Goal: Task Accomplishment & Management: Manage account settings

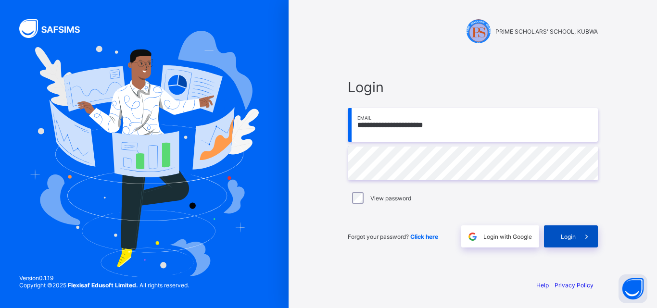
click at [575, 235] on span "Login" at bounding box center [568, 236] width 15 height 7
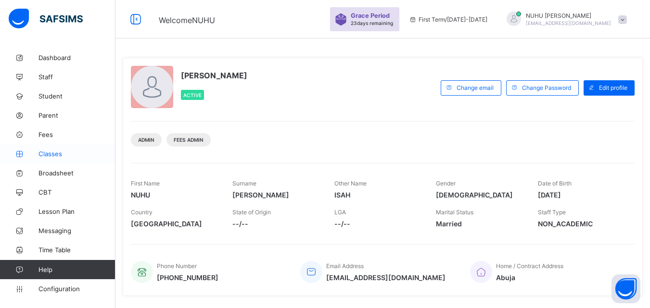
click at [52, 153] on span "Classes" at bounding box center [76, 154] width 77 height 8
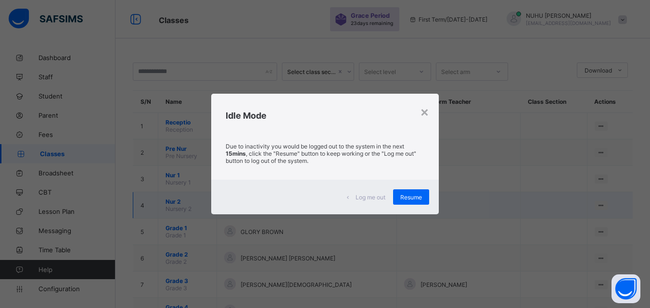
click at [415, 204] on div "Resume" at bounding box center [411, 196] width 36 height 15
click at [416, 194] on td at bounding box center [458, 205] width 124 height 26
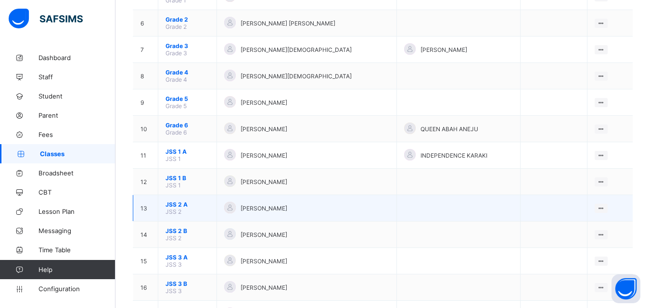
scroll to position [218, 0]
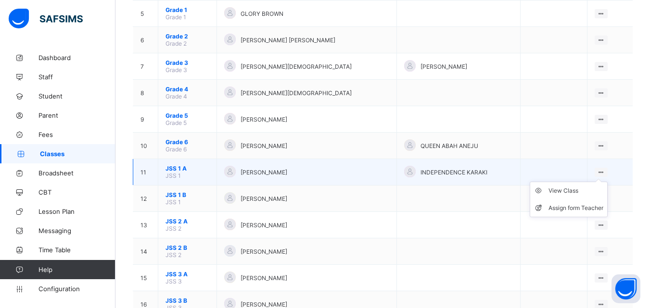
click at [607, 182] on ul "View Class Assign form Teacher" at bounding box center [568, 200] width 78 height 36
click at [594, 191] on div "View Class" at bounding box center [575, 191] width 55 height 10
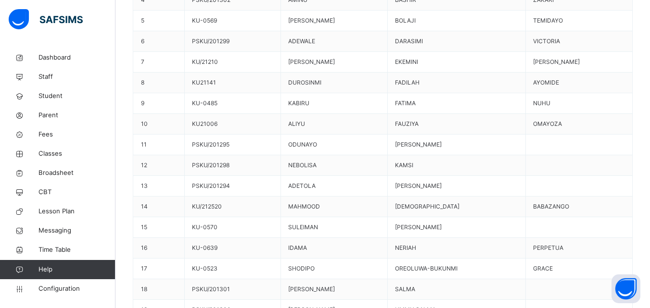
scroll to position [431, 0]
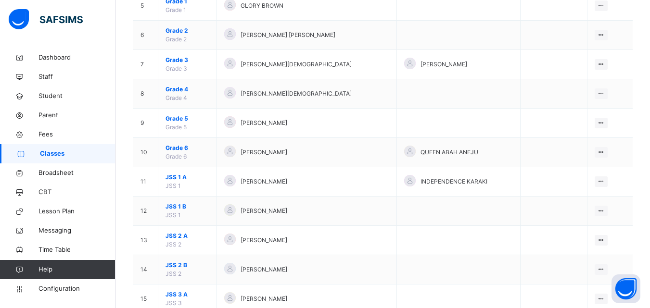
scroll to position [337, 0]
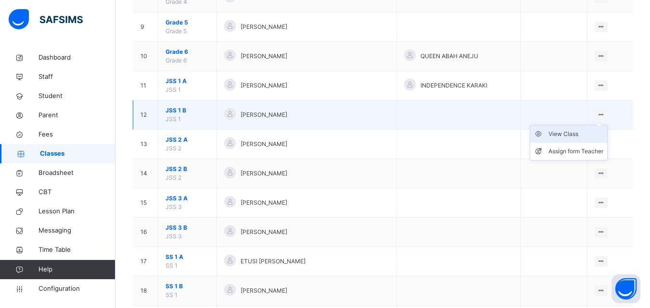
click at [582, 132] on div "View Class" at bounding box center [575, 134] width 55 height 10
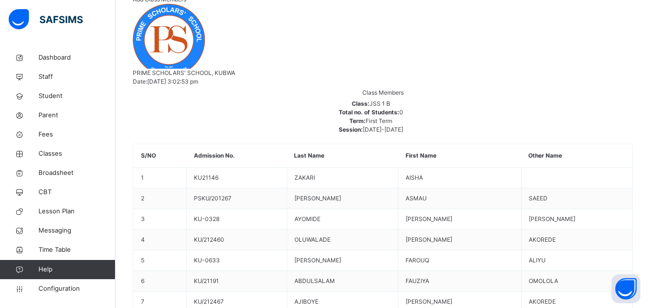
scroll to position [240, 0]
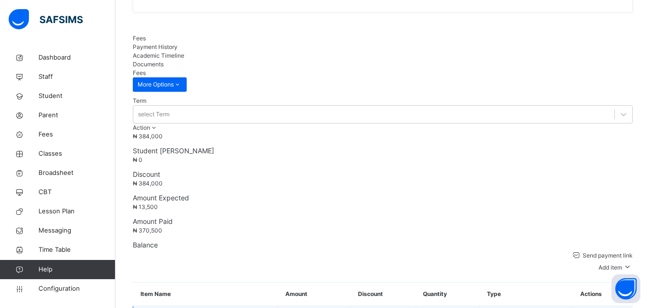
scroll to position [289, 0]
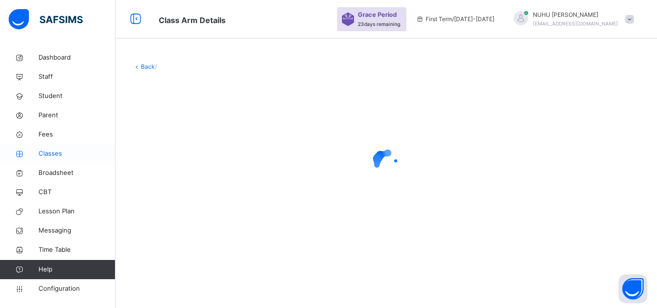
click at [52, 153] on span "Classes" at bounding box center [76, 154] width 77 height 10
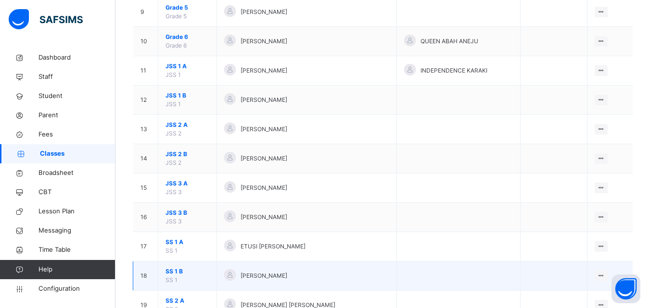
scroll to position [385, 0]
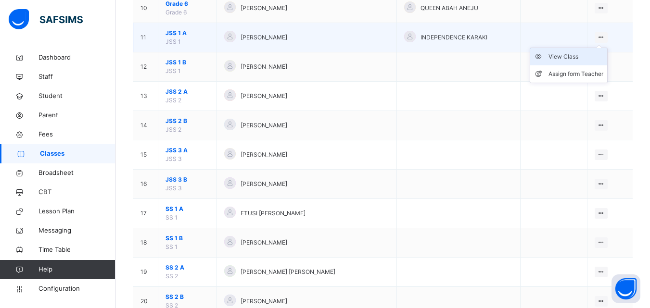
click at [582, 57] on div "View Class" at bounding box center [575, 57] width 55 height 10
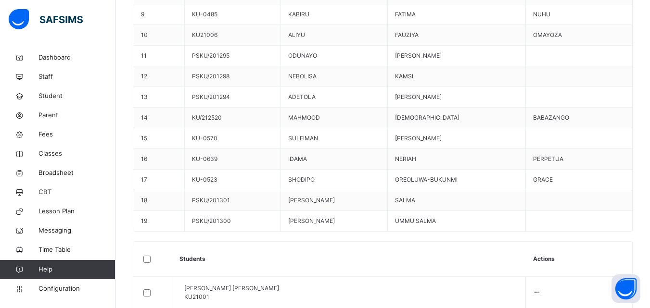
scroll to position [577, 0]
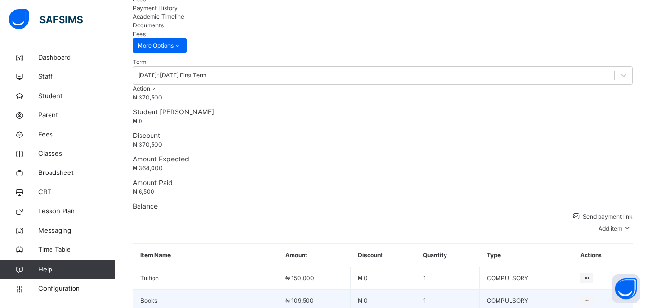
scroll to position [481, 0]
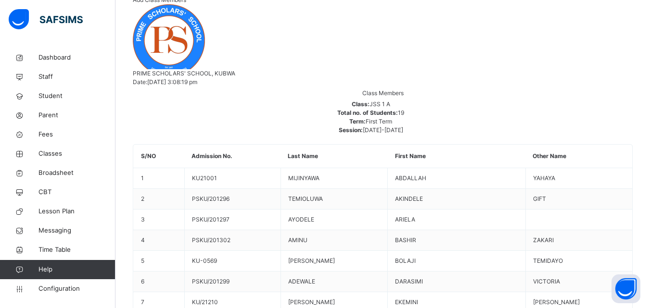
scroll to position [143, 0]
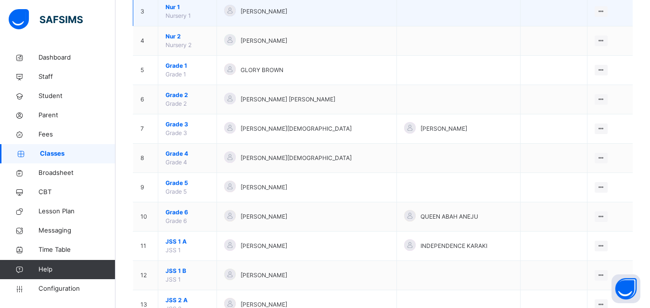
scroll to position [289, 0]
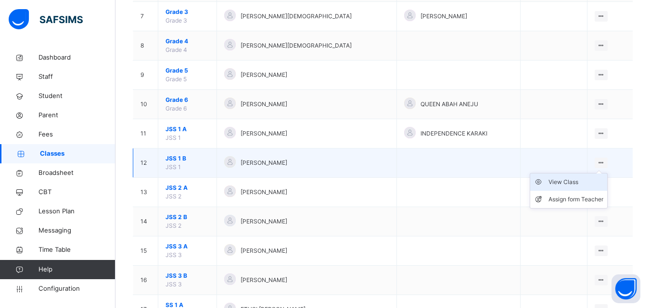
click at [548, 178] on icon at bounding box center [541, 182] width 14 height 10
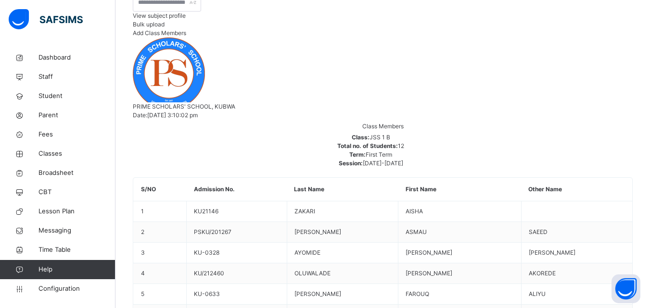
scroll to position [254, 0]
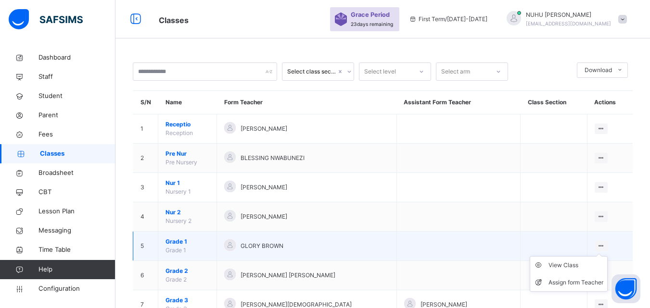
click at [563, 259] on ul "View Class Assign form Teacher" at bounding box center [568, 274] width 78 height 36
click at [562, 265] on ul "View Class Assign form Teacher" at bounding box center [568, 274] width 78 height 36
click at [563, 265] on div "View Class" at bounding box center [575, 266] width 55 height 10
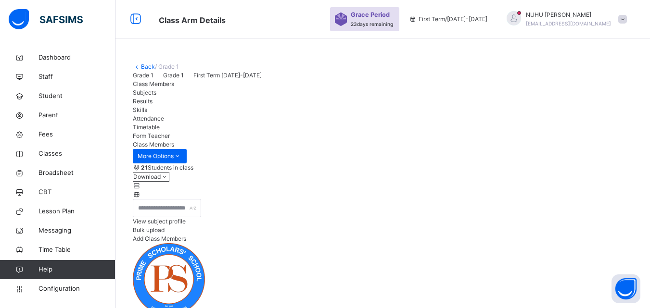
drag, startPoint x: 422, startPoint y: 253, endPoint x: 433, endPoint y: 215, distance: 39.0
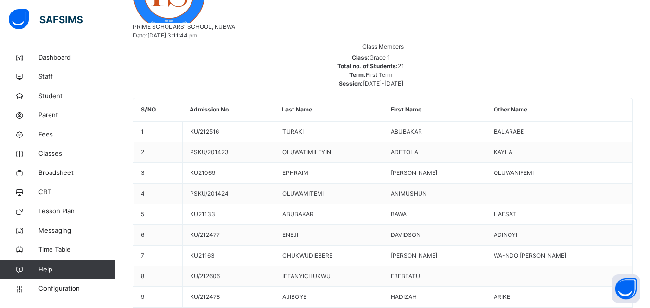
scroll to position [289, 0]
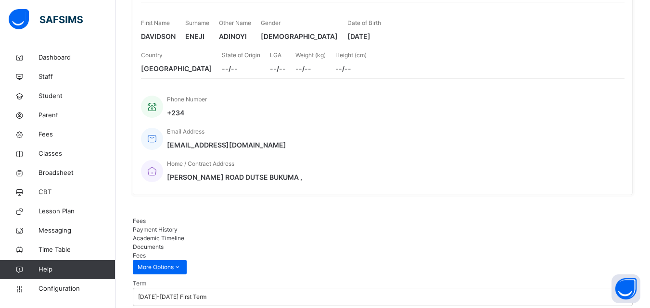
scroll to position [240, 0]
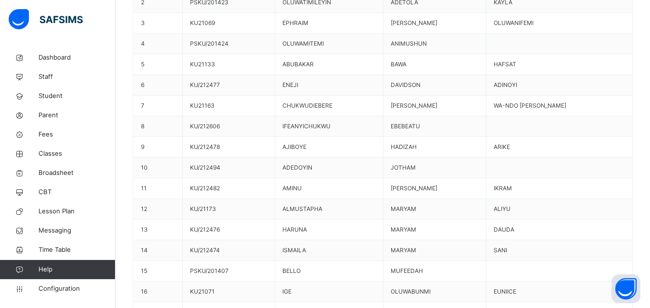
scroll to position [529, 0]
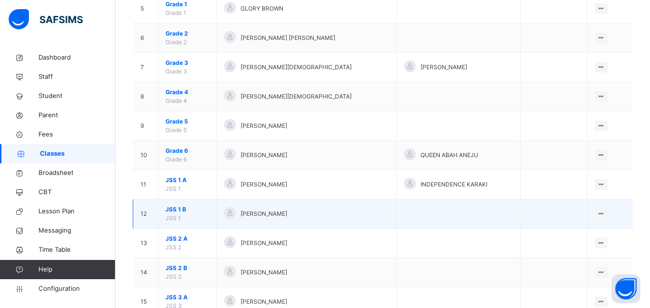
scroll to position [240, 0]
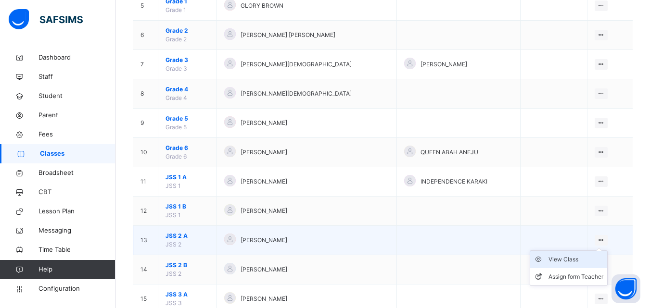
click at [580, 260] on div "View Class" at bounding box center [575, 260] width 55 height 10
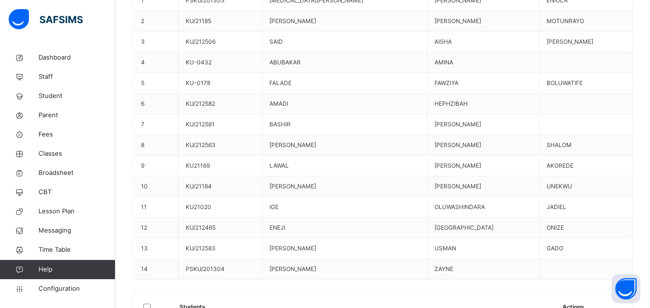
scroll to position [433, 0]
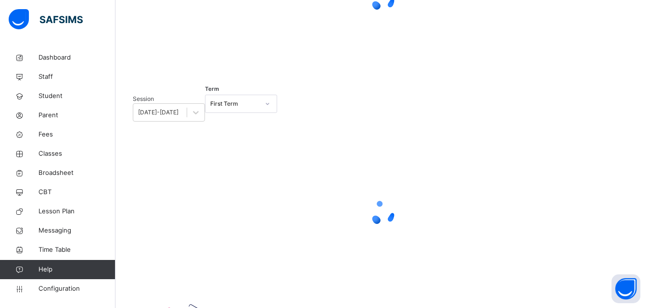
scroll to position [219, 0]
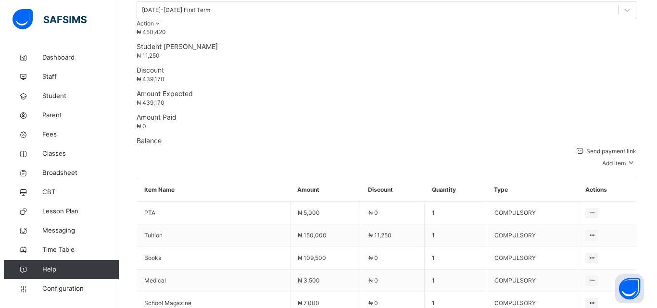
scroll to position [402, 0]
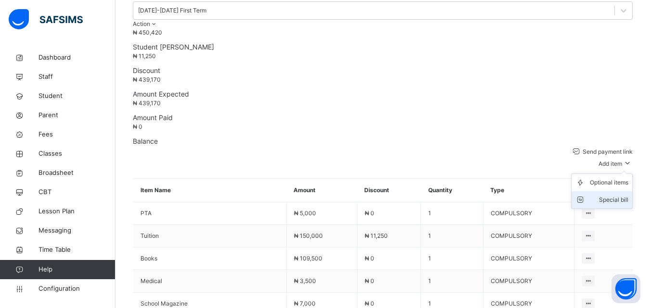
click at [608, 195] on div "Special bill" at bounding box center [609, 200] width 38 height 10
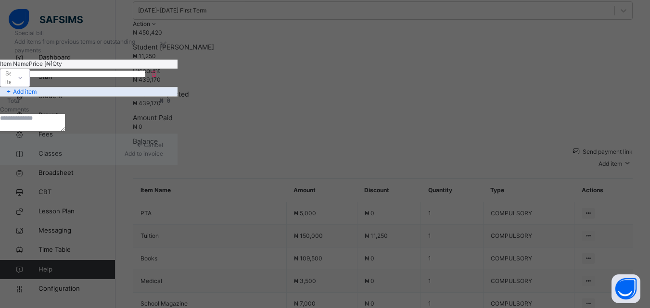
click at [11, 86] on div "Select item" at bounding box center [5, 78] width 11 height 15
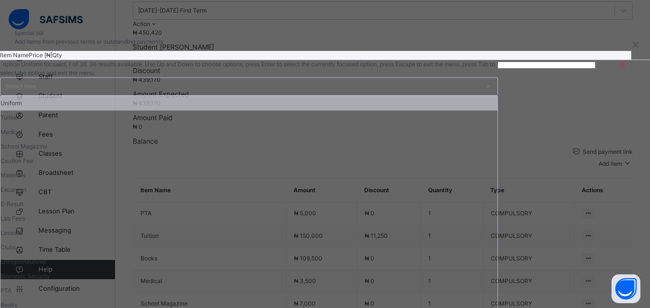
click at [250, 111] on div "Uniform" at bounding box center [248, 103] width 497 height 14
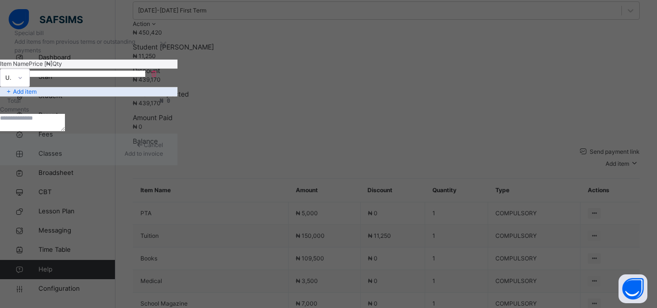
click at [88, 77] on input "number" at bounding box center [59, 74] width 58 height 6
type input "*****"
click at [65, 131] on textarea at bounding box center [32, 122] width 65 height 17
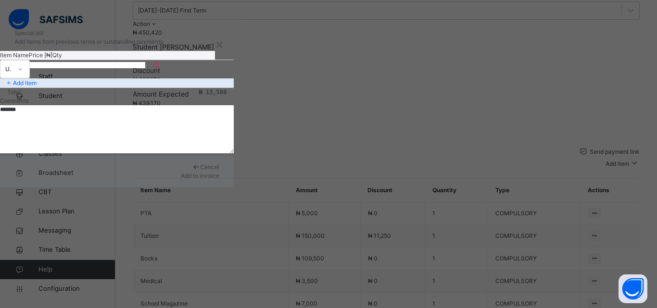
type textarea "*******"
click at [219, 179] on span "Add to invoice" at bounding box center [200, 175] width 38 height 7
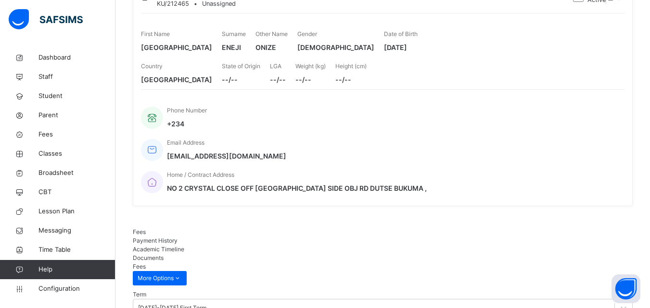
scroll to position [161, 0]
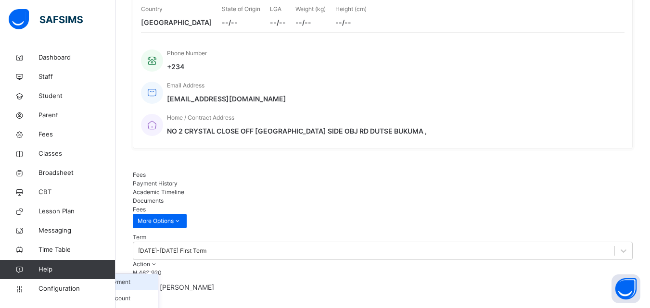
click at [158, 274] on li "Receive Payment" at bounding box center [118, 282] width 79 height 16
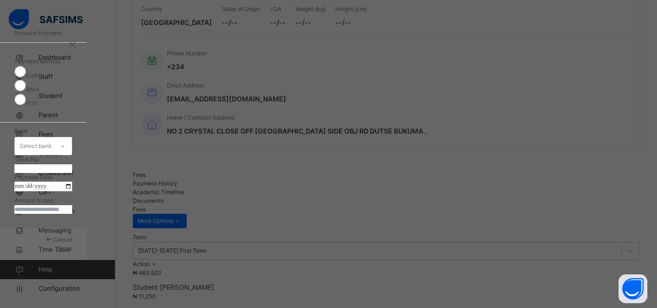
click at [53, 139] on div "Select bank" at bounding box center [34, 146] width 38 height 15
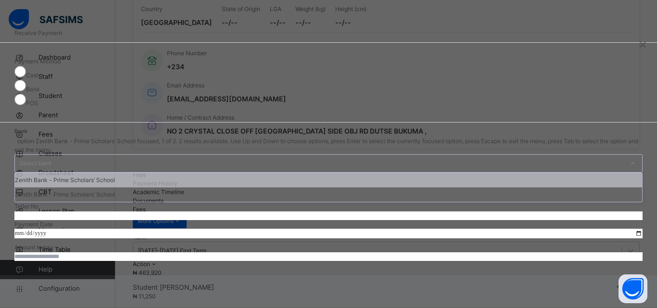
click at [290, 173] on div "Zenith Bank - Prime Scholars’ School" at bounding box center [328, 180] width 627 height 14
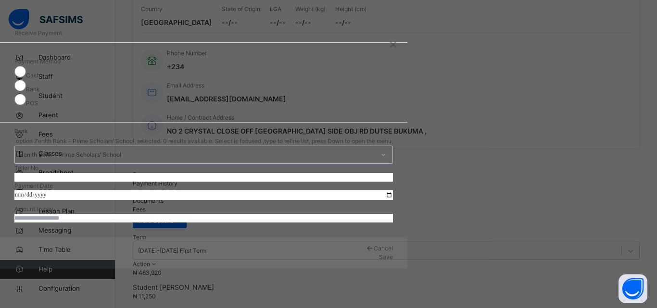
click at [251, 190] on input "date" at bounding box center [203, 195] width 378 height 10
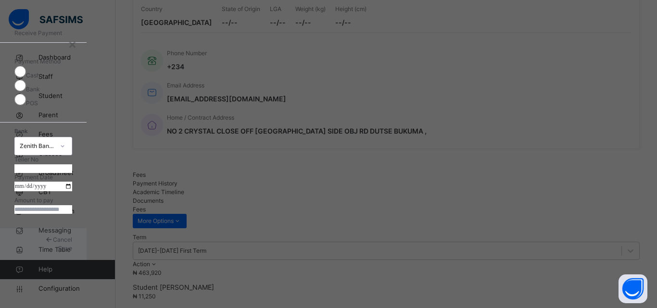
type input "**********"
click at [72, 214] on input "currency" at bounding box center [43, 209] width 58 height 9
type input "********"
click at [72, 252] on span "Save" at bounding box center [65, 248] width 14 height 7
click at [72, 164] on input "text" at bounding box center [43, 168] width 58 height 9
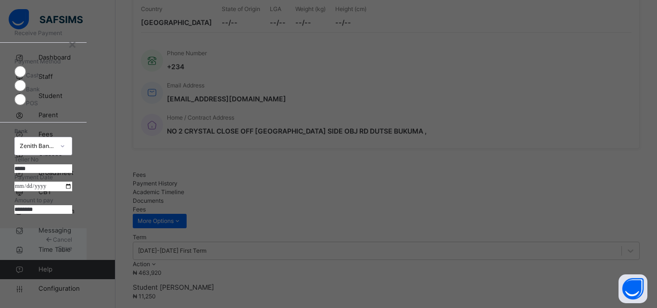
type input "*****"
click at [72, 252] on span "Save" at bounding box center [65, 248] width 14 height 7
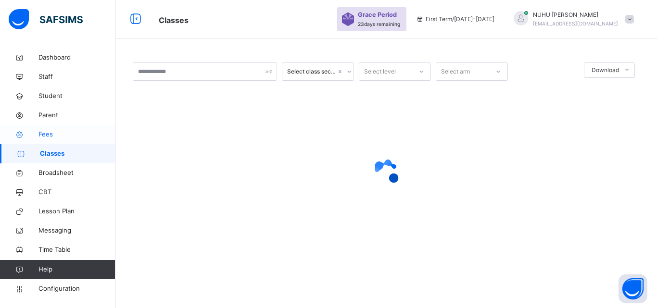
click at [50, 135] on span "Fees" at bounding box center [76, 135] width 77 height 10
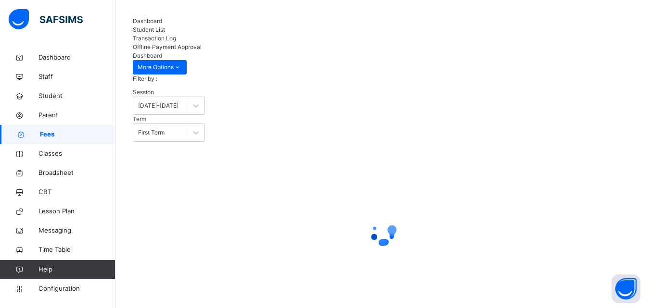
scroll to position [49, 0]
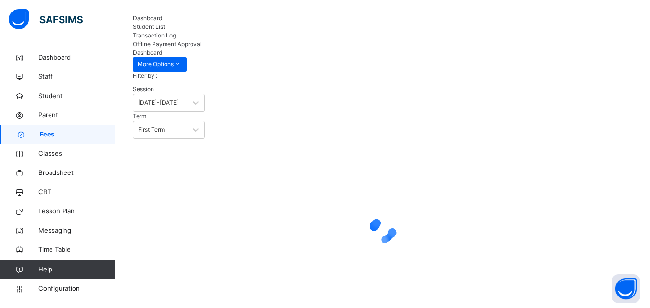
click at [201, 147] on div at bounding box center [383, 230] width 500 height 183
click at [165, 30] on span "Student List" at bounding box center [149, 26] width 32 height 7
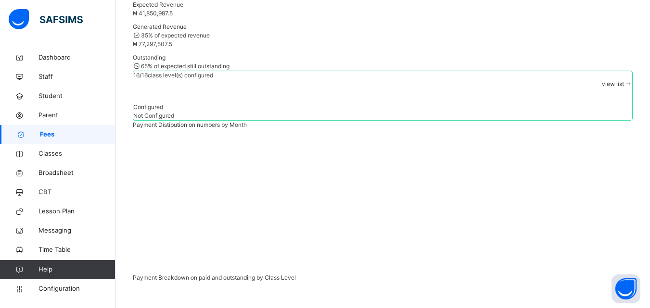
scroll to position [184, 0]
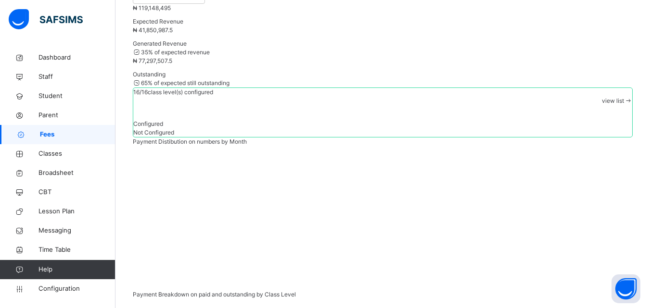
type input "*"
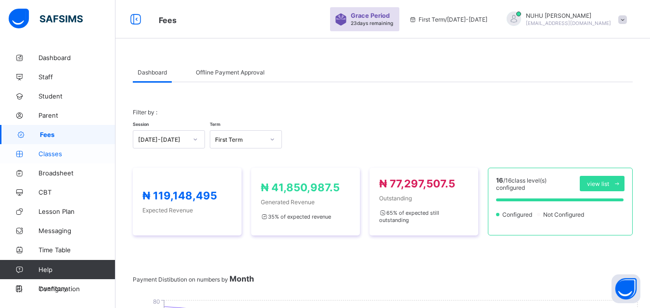
click at [54, 154] on span "Classes" at bounding box center [76, 154] width 77 height 8
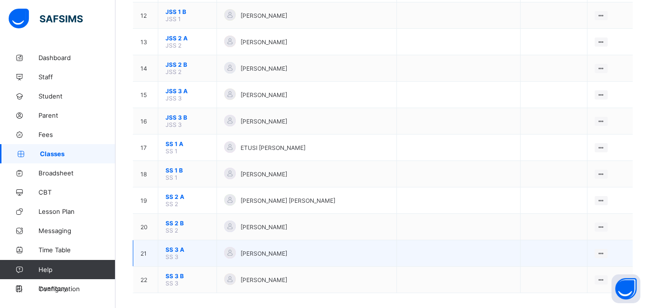
scroll to position [411, 0]
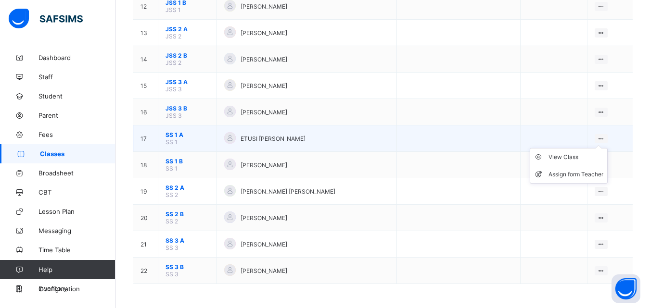
click at [581, 152] on ul "View Class Assign form Teacher" at bounding box center [568, 166] width 78 height 36
click at [580, 155] on div "View Class" at bounding box center [575, 157] width 55 height 10
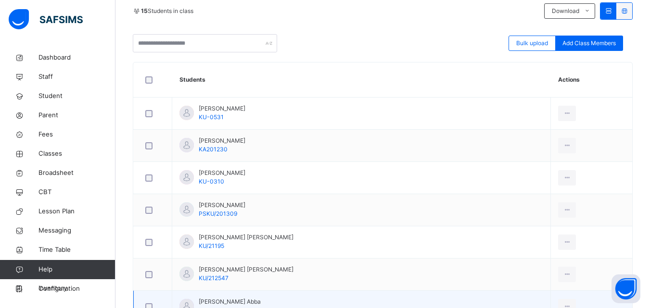
scroll to position [206, 0]
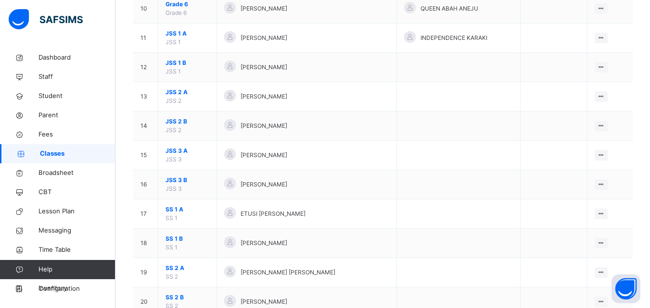
scroll to position [385, 0]
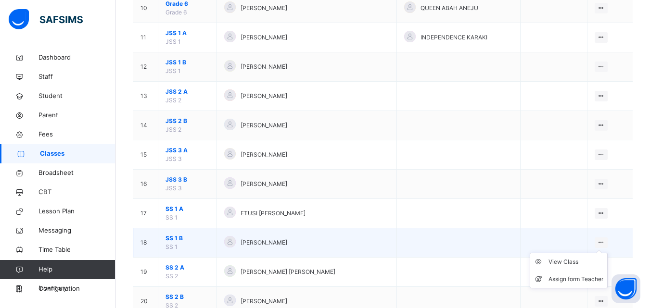
click at [566, 257] on ul "View Class Assign form Teacher" at bounding box center [568, 271] width 78 height 36
click at [566, 259] on div "View Class" at bounding box center [575, 262] width 55 height 10
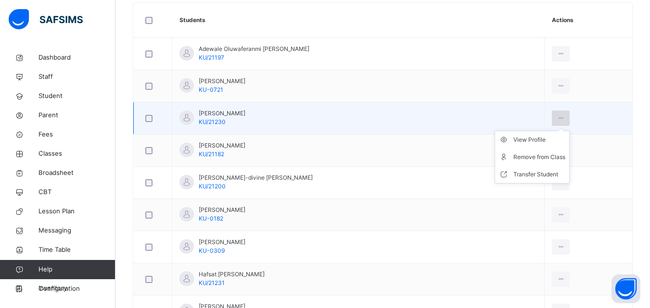
scroll to position [206, 0]
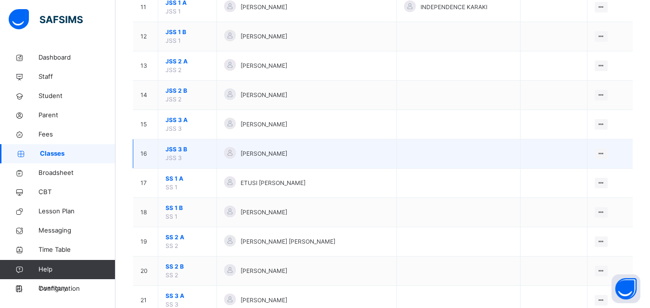
scroll to position [385, 0]
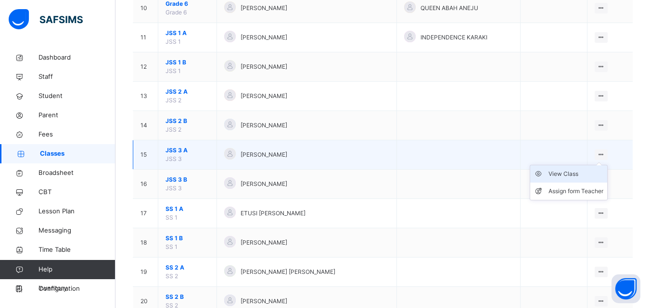
click at [570, 175] on div "View Class" at bounding box center [575, 174] width 55 height 10
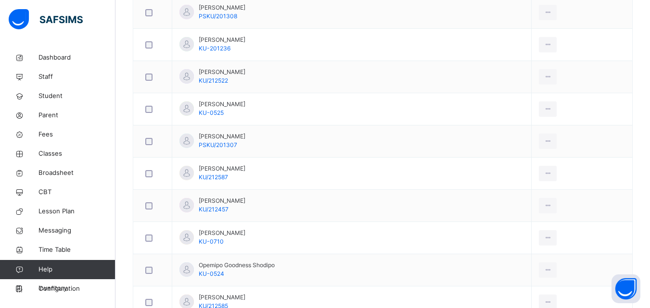
scroll to position [431, 0]
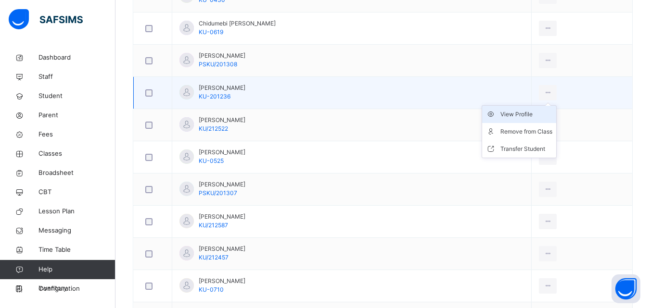
click at [511, 115] on div "View Profile" at bounding box center [526, 115] width 52 height 10
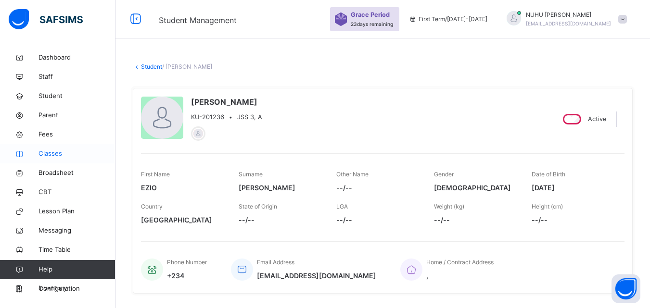
click at [50, 156] on span "Classes" at bounding box center [76, 154] width 77 height 10
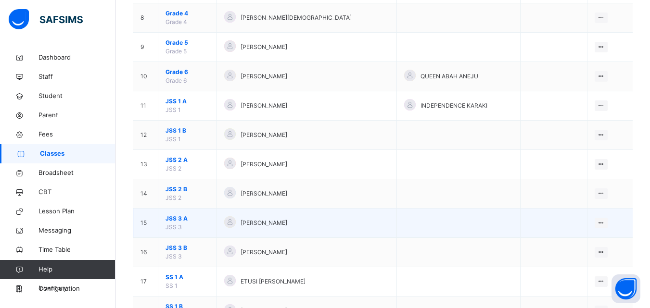
scroll to position [379, 0]
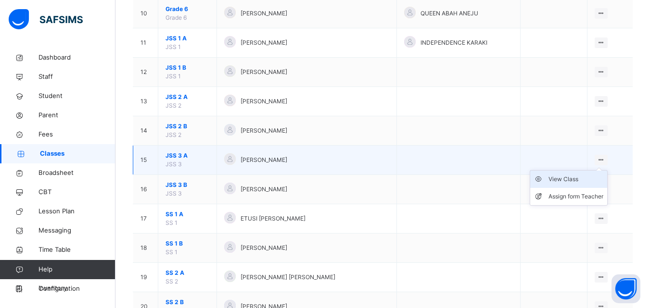
click at [576, 180] on div "View Class" at bounding box center [575, 180] width 55 height 10
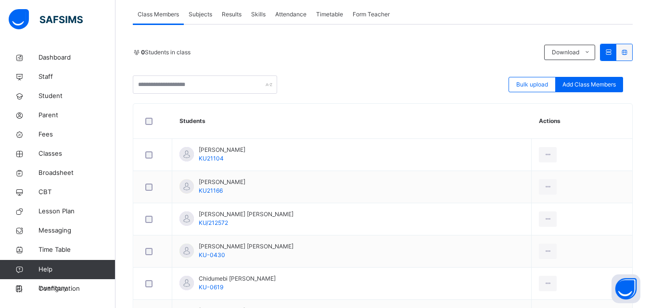
scroll to position [289, 0]
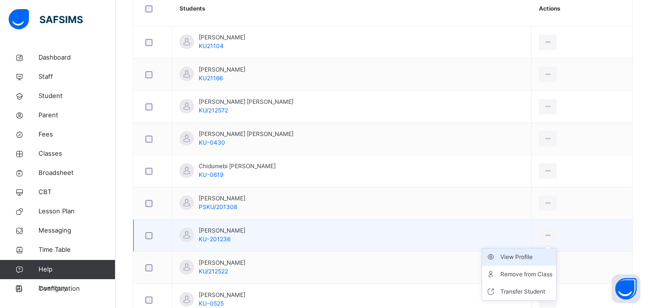
click at [515, 255] on div "View Profile" at bounding box center [526, 257] width 52 height 10
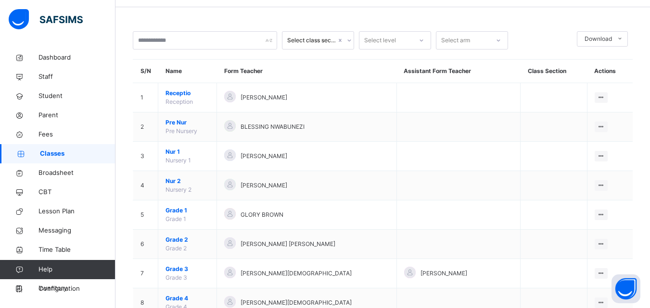
scroll to position [48, 0]
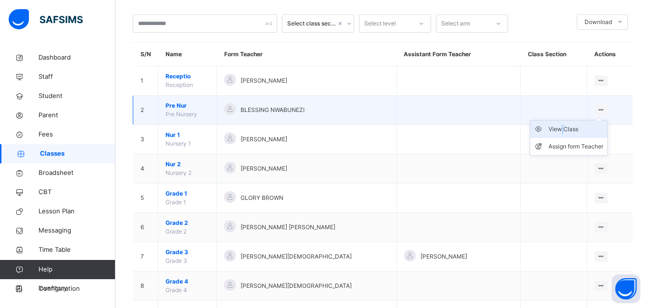
click at [567, 128] on div "View Class" at bounding box center [575, 130] width 55 height 10
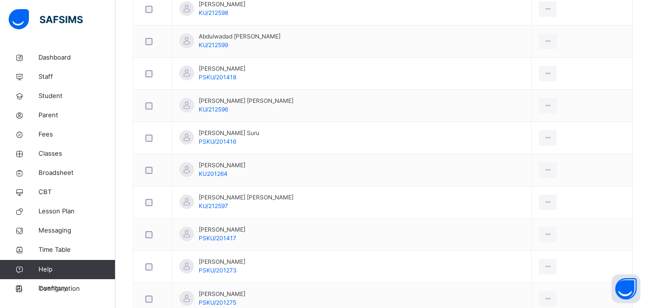
scroll to position [337, 0]
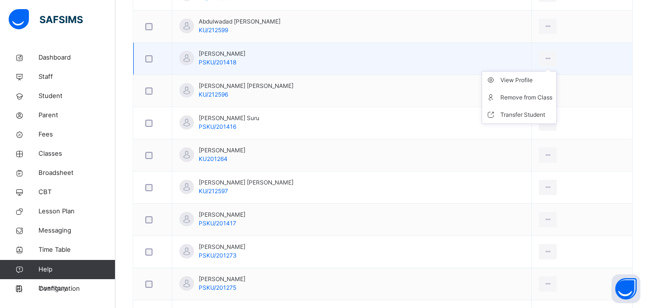
click at [522, 76] on ul "View Profile Remove from Class Transfer Student" at bounding box center [518, 97] width 75 height 53
click at [522, 81] on div "View Profile" at bounding box center [526, 80] width 52 height 10
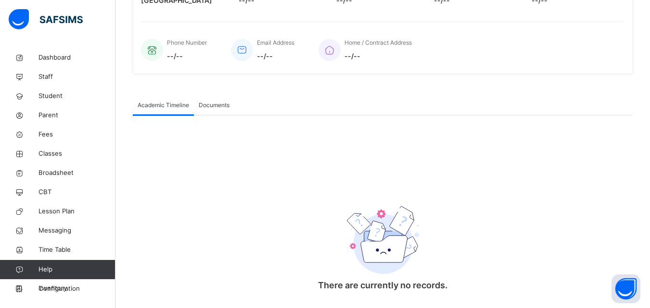
scroll to position [248, 0]
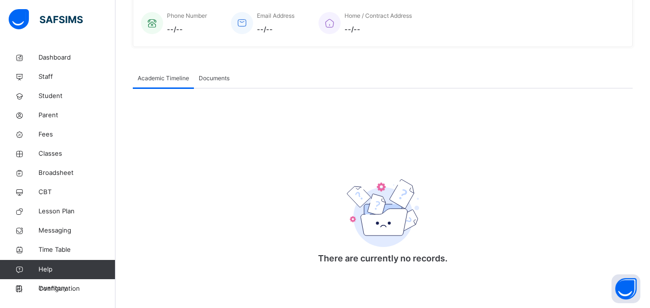
click at [211, 75] on span "Documents" at bounding box center [214, 78] width 31 height 9
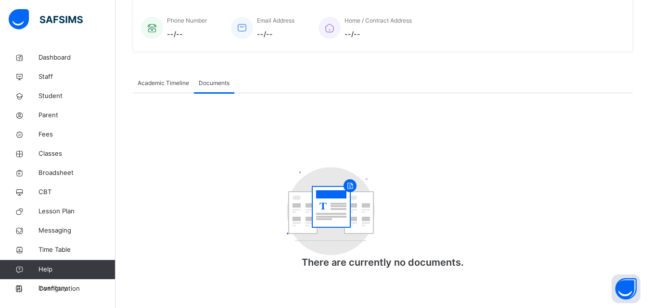
scroll to position [243, 0]
click at [161, 82] on span "Academic Timeline" at bounding box center [163, 83] width 51 height 9
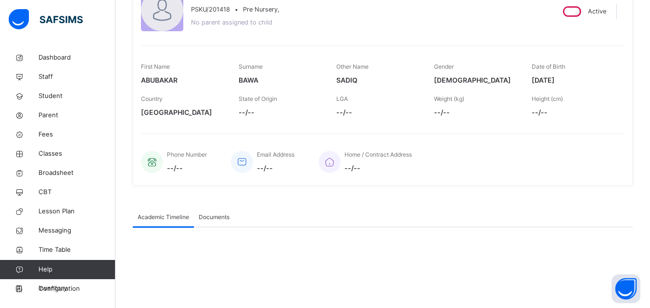
scroll to position [55, 0]
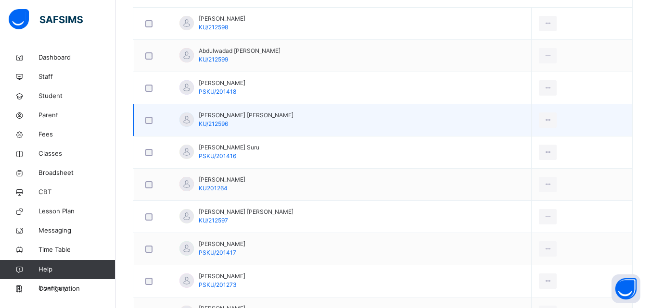
scroll to position [337, 0]
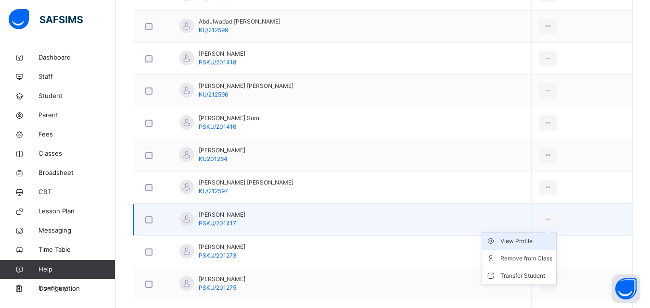
click at [529, 244] on div "View Profile" at bounding box center [526, 242] width 52 height 10
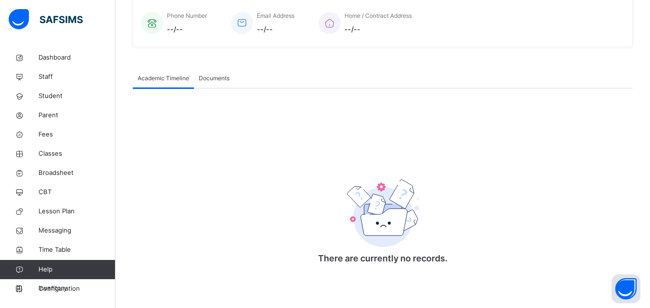
scroll to position [248, 0]
click at [48, 155] on span "Classes" at bounding box center [76, 154] width 77 height 10
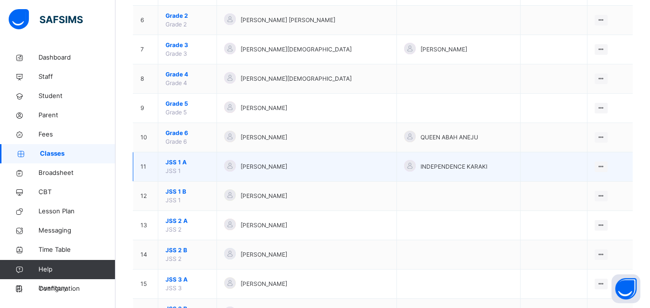
scroll to position [240, 0]
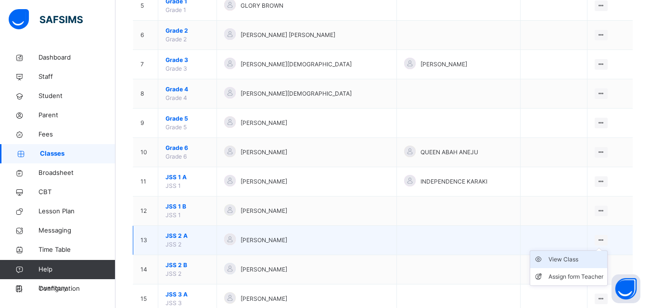
click at [568, 258] on div "View Class" at bounding box center [575, 260] width 55 height 10
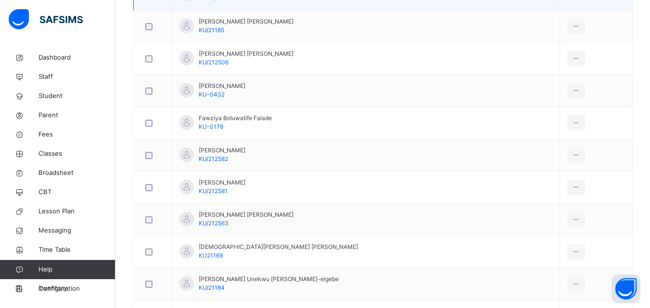
scroll to position [240, 0]
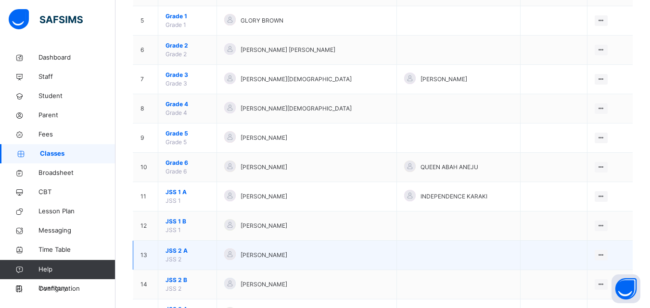
scroll to position [240, 0]
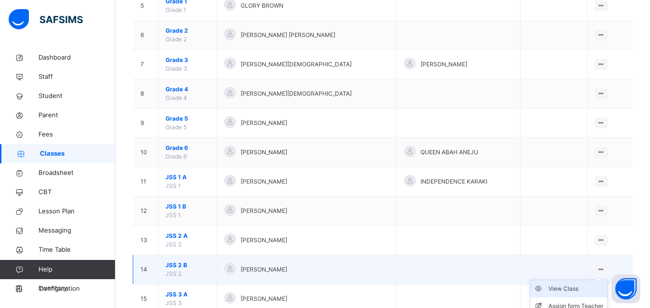
click at [572, 286] on ul "View Class Assign form Teacher" at bounding box center [568, 298] width 78 height 36
click at [571, 287] on div "View Class" at bounding box center [575, 289] width 55 height 10
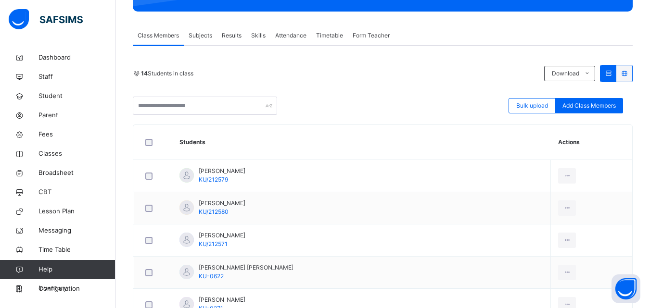
scroll to position [192, 0]
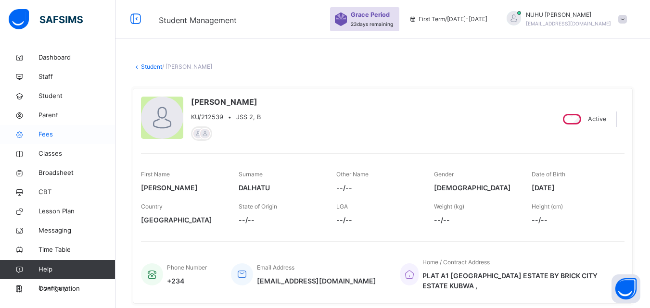
click at [56, 136] on span "Fees" at bounding box center [76, 135] width 77 height 10
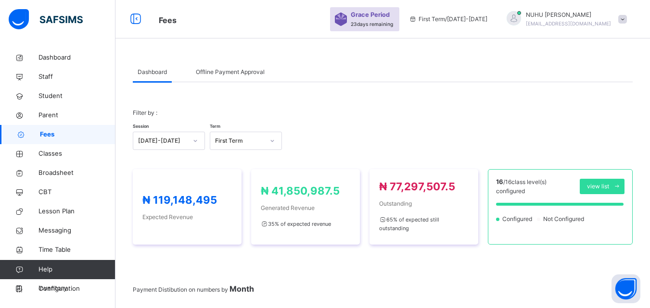
click at [50, 134] on span "Fees" at bounding box center [77, 135] width 75 height 10
click at [56, 152] on span "Classes" at bounding box center [76, 154] width 77 height 10
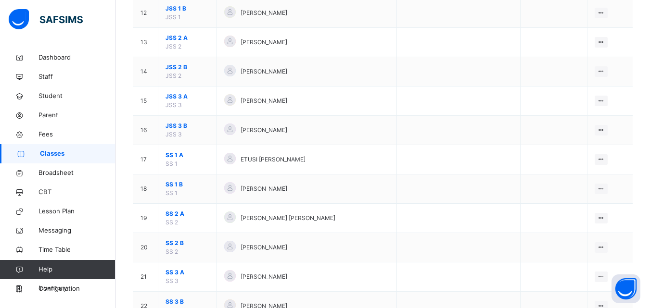
scroll to position [379, 0]
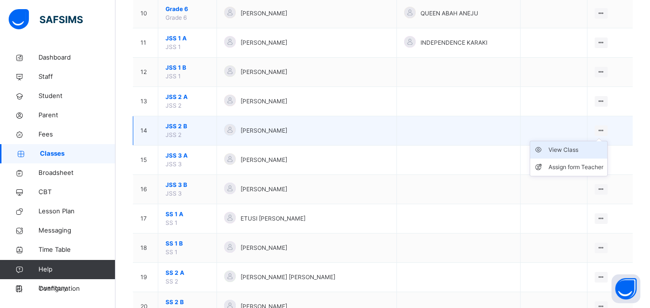
click at [578, 152] on div "View Class" at bounding box center [575, 150] width 55 height 10
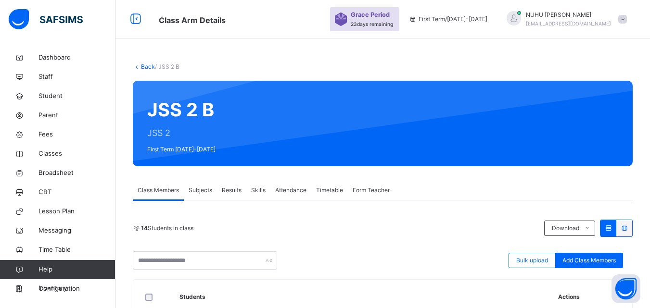
scroll to position [289, 0]
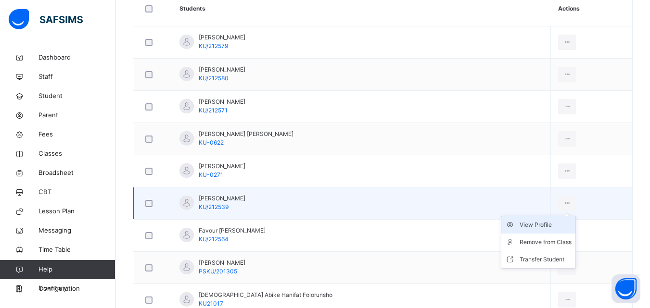
click at [519, 226] on div "View Profile" at bounding box center [545, 225] width 52 height 10
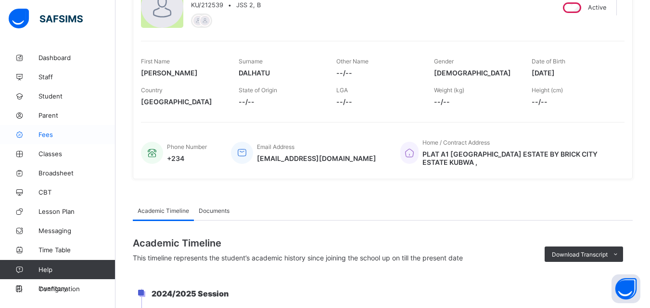
scroll to position [108, 0]
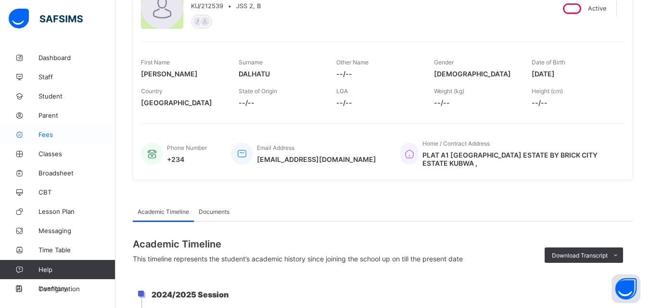
click at [59, 137] on span "Fees" at bounding box center [76, 135] width 77 height 8
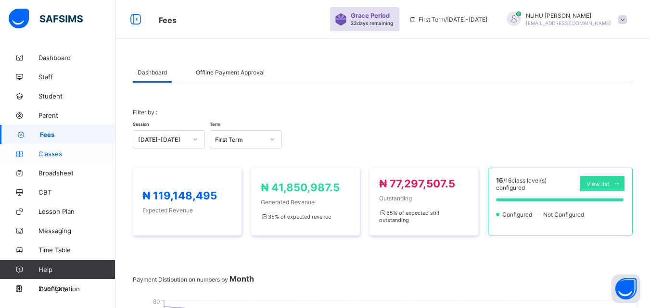
click at [41, 155] on span "Classes" at bounding box center [76, 154] width 77 height 8
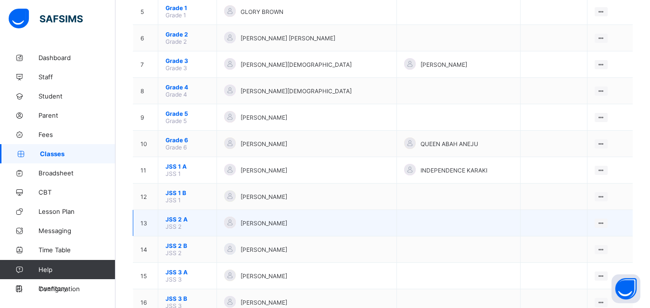
scroll to position [337, 0]
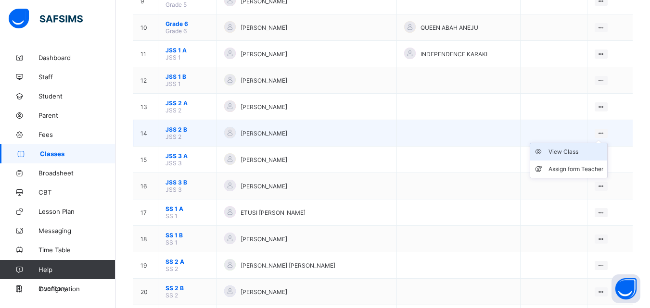
click at [561, 151] on div "View Class" at bounding box center [575, 152] width 55 height 10
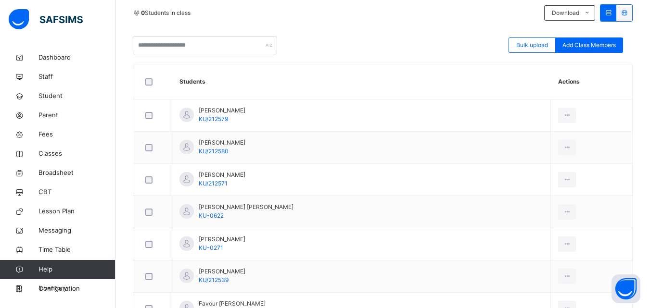
scroll to position [240, 0]
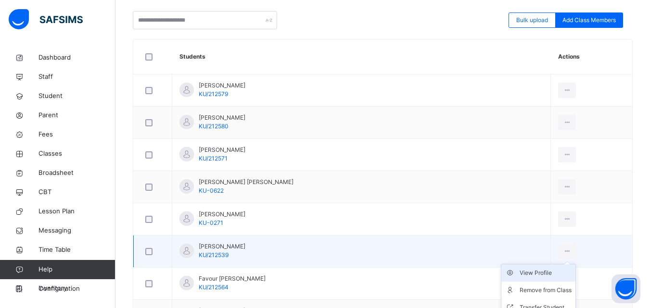
click at [530, 275] on div "View Profile" at bounding box center [545, 273] width 52 height 10
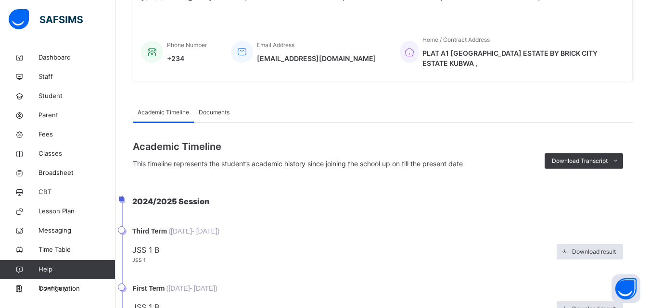
scroll to position [163, 0]
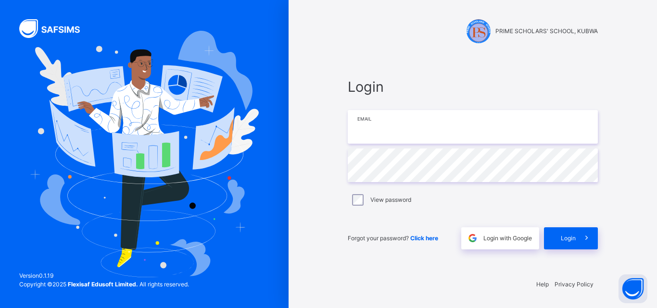
type input "**********"
